Goal: Information Seeking & Learning: Learn about a topic

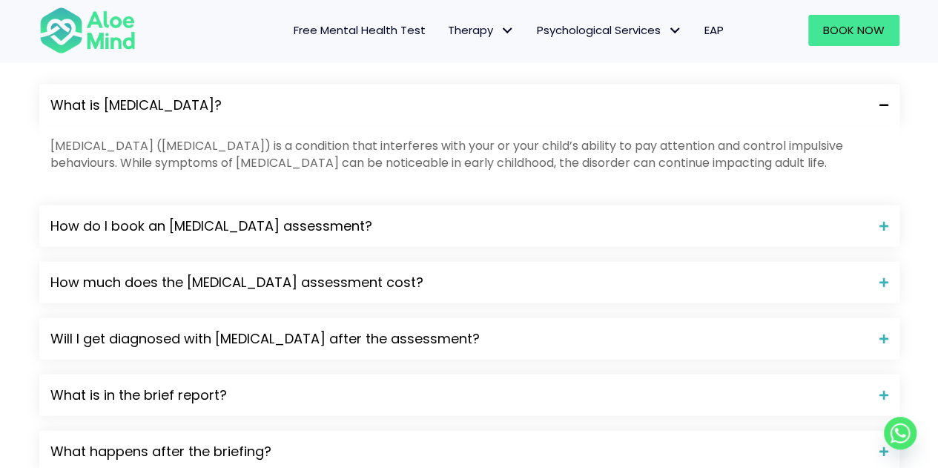
scroll to position [1556, 0]
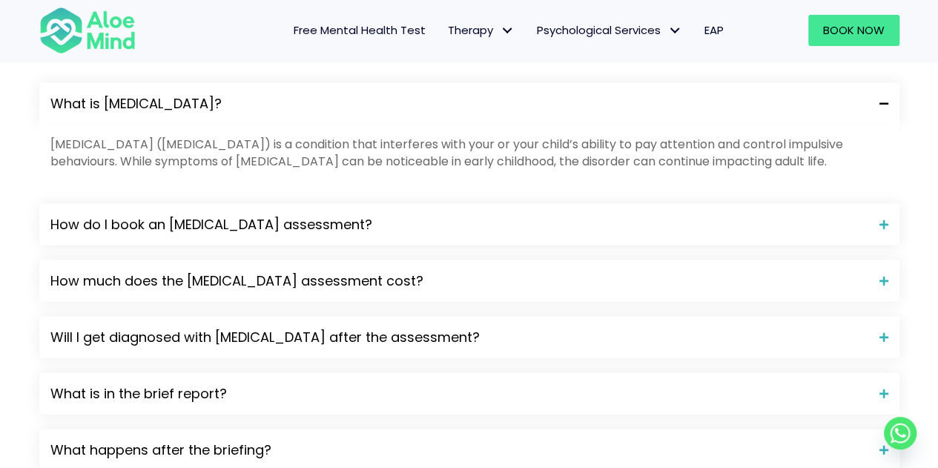
click at [310, 271] on span "How much does the [MEDICAL_DATA] assessment cost?" at bounding box center [458, 280] width 817 height 19
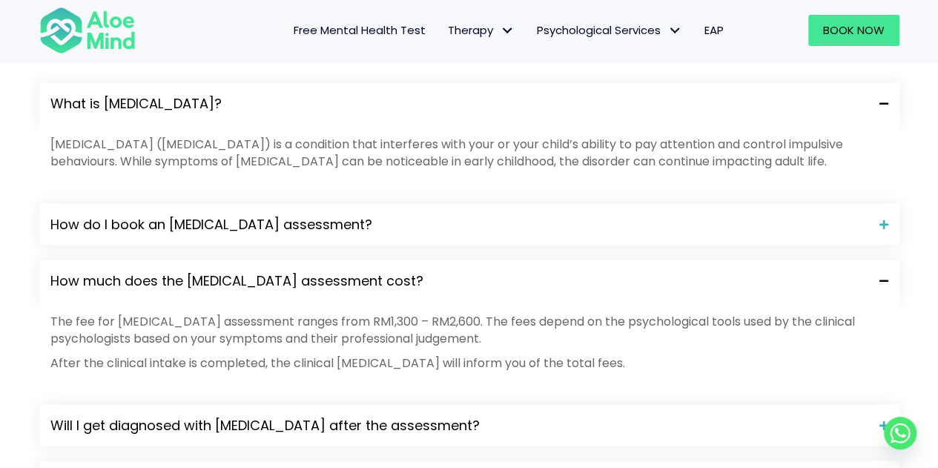
click at [310, 271] on span "How much does the [MEDICAL_DATA] assessment cost?" at bounding box center [458, 280] width 817 height 19
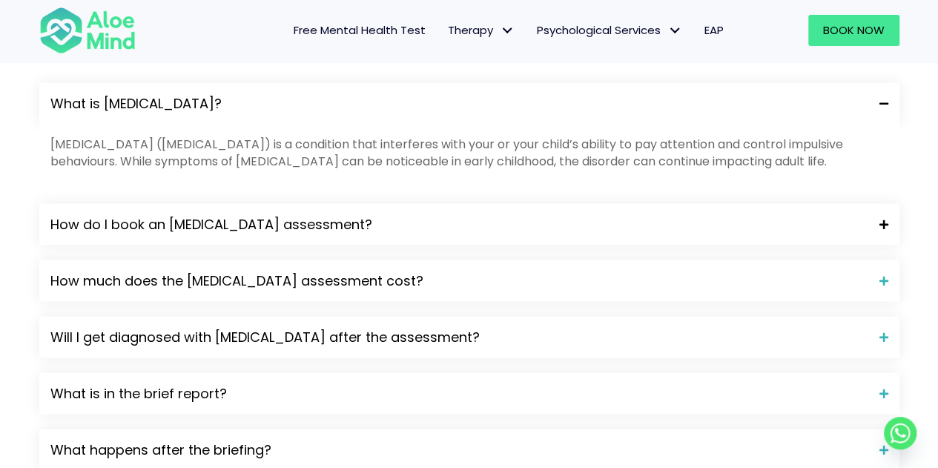
click at [299, 215] on span "How do I book an [MEDICAL_DATA] assessment?" at bounding box center [458, 224] width 817 height 19
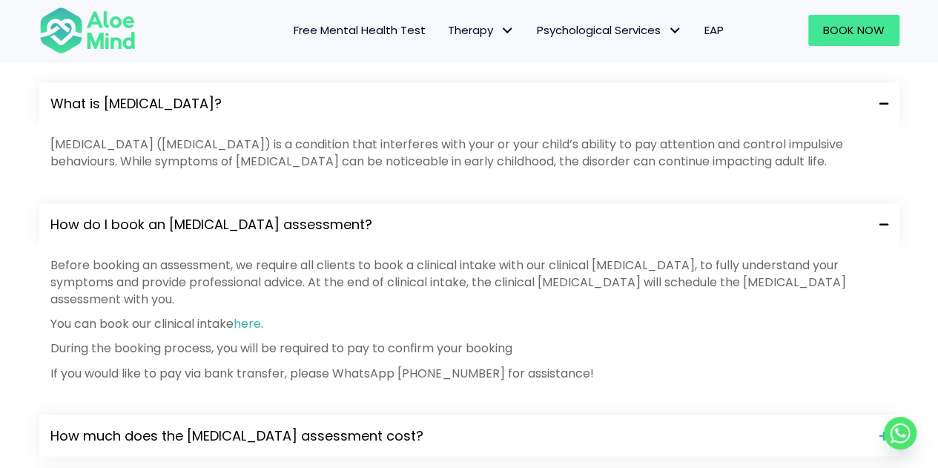
click at [299, 215] on span "How do I book an [MEDICAL_DATA] assessment?" at bounding box center [458, 224] width 817 height 19
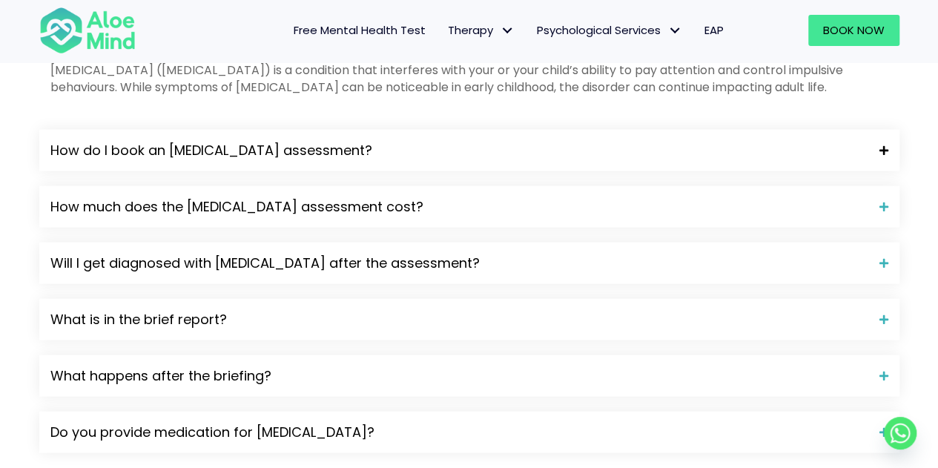
scroll to position [1705, 0]
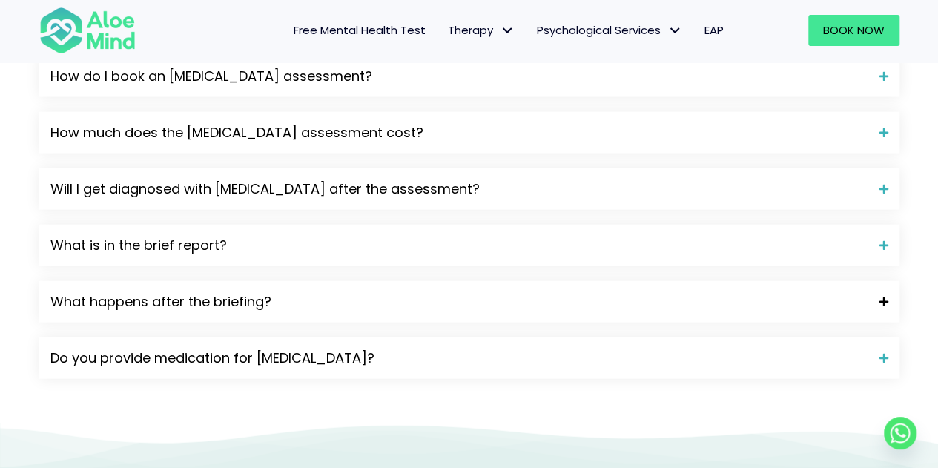
click at [252, 292] on span "What happens after the briefing?" at bounding box center [458, 301] width 817 height 19
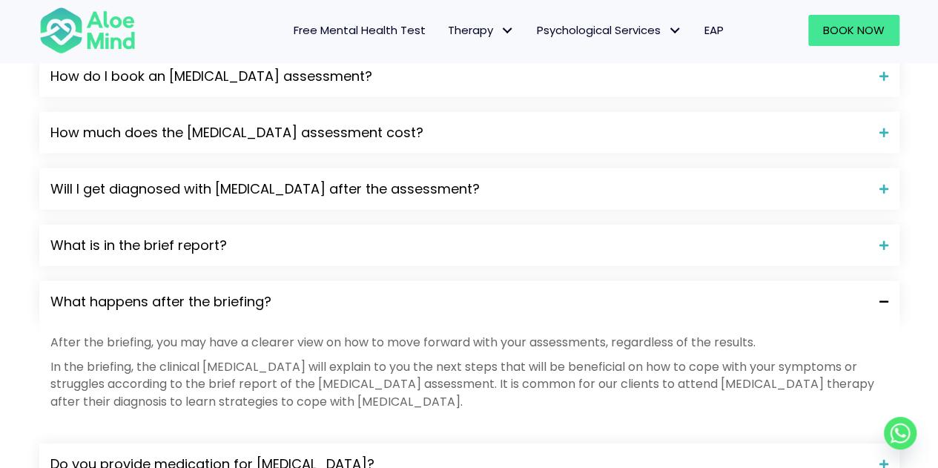
click at [252, 292] on span "What happens after the briefing?" at bounding box center [458, 301] width 817 height 19
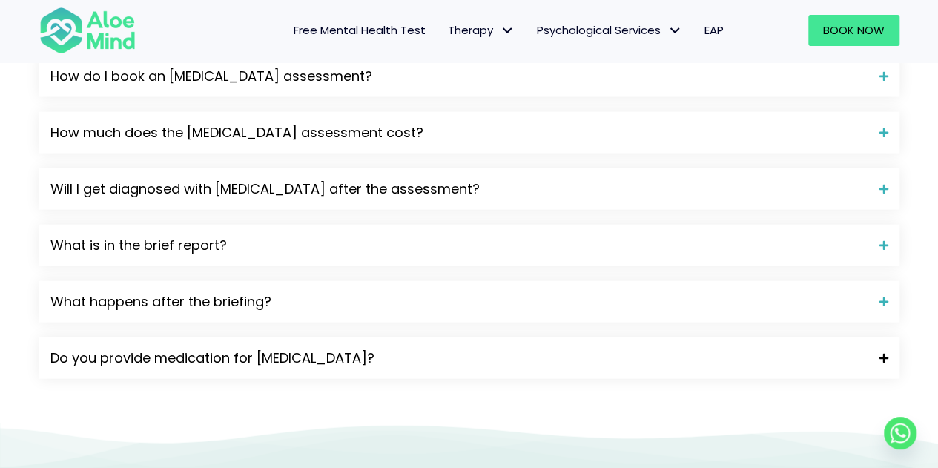
click at [280, 348] on span "Do you provide medication for [MEDICAL_DATA]?" at bounding box center [458, 357] width 817 height 19
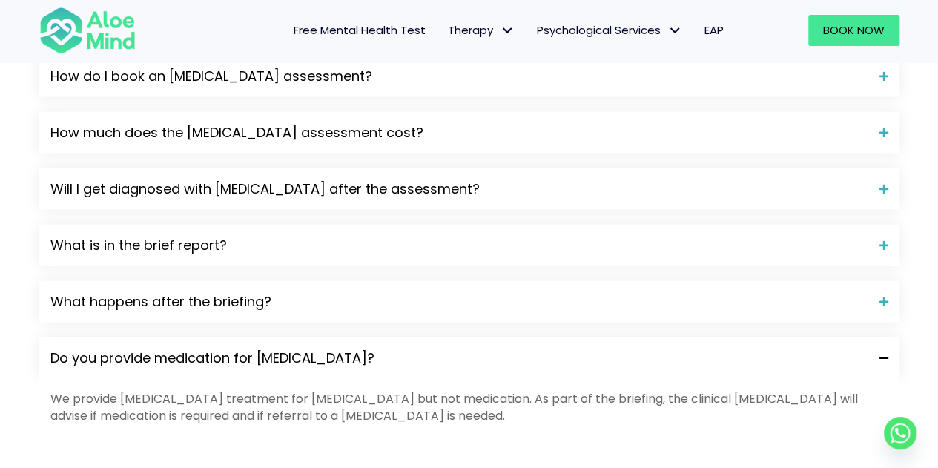
click at [280, 348] on span "Do you provide medication for [MEDICAL_DATA]?" at bounding box center [458, 357] width 817 height 19
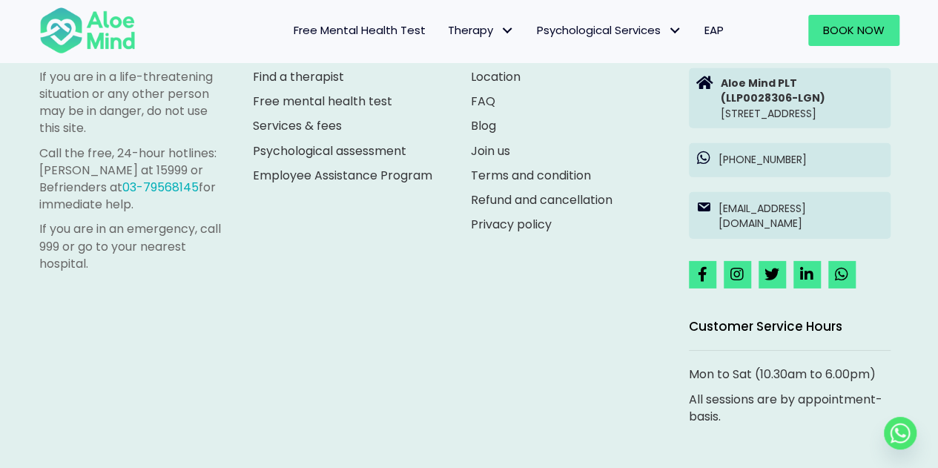
scroll to position [2232, 0]
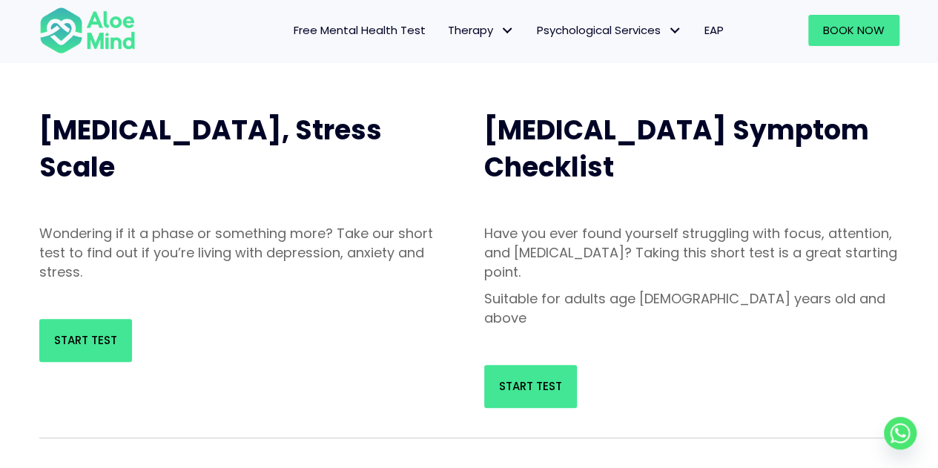
scroll to position [148, 0]
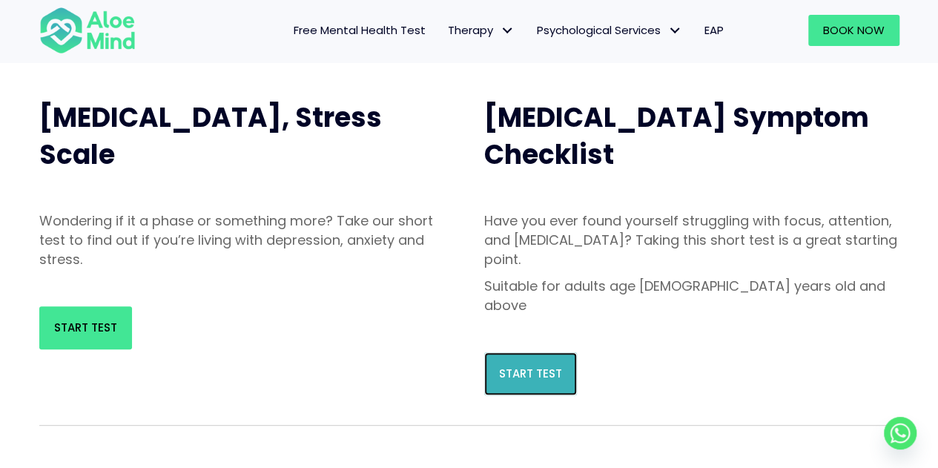
click at [521, 352] on link "Start Test" at bounding box center [530, 373] width 93 height 43
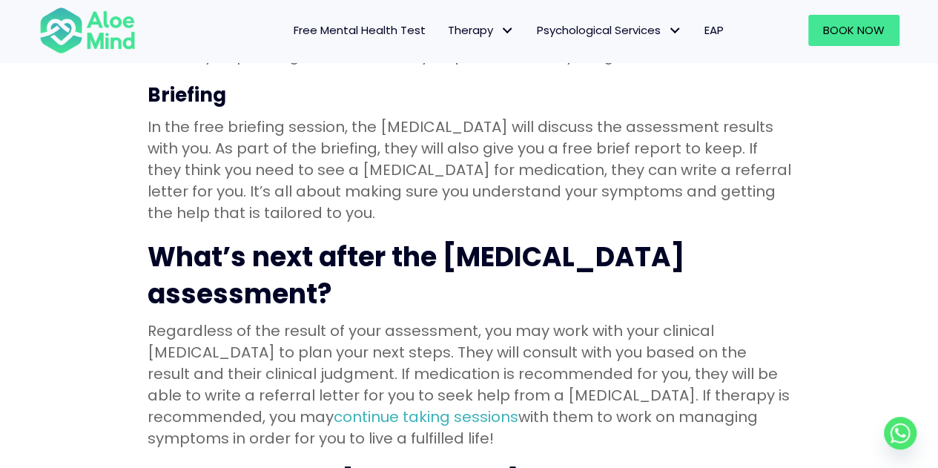
scroll to position [1779, 0]
